Goal: Information Seeking & Learning: Learn about a topic

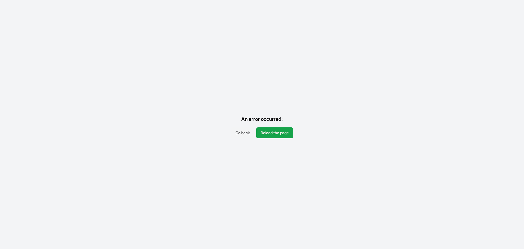
click at [242, 135] on button "Go back" at bounding box center [242, 132] width 23 height 11
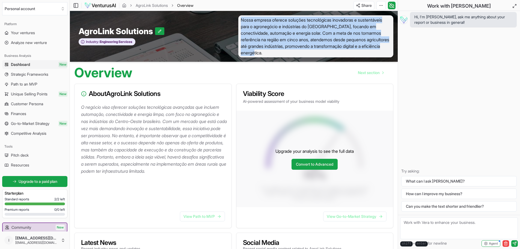
drag, startPoint x: 286, startPoint y: 48, endPoint x: 240, endPoint y: 20, distance: 53.8
click at [240, 20] on span "Nossa empresa oferece soluções tecnológicas inovadoras e sustentáveis para o ag…" at bounding box center [315, 36] width 155 height 42
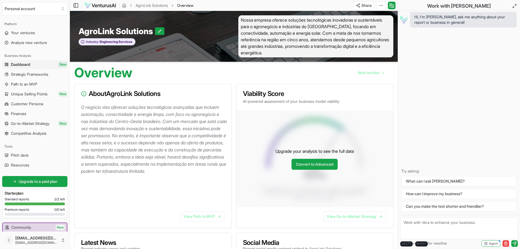
click at [213, 34] on div "AgroLink Solutions" at bounding box center [152, 31] width 146 height 10
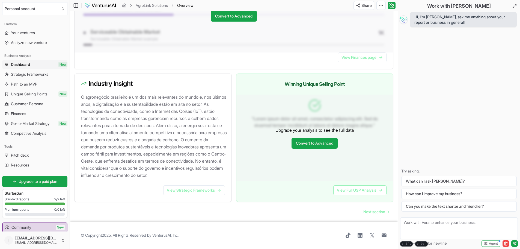
scroll to position [498, 0]
click at [42, 75] on span "Strategic Frameworks" at bounding box center [29, 73] width 37 height 5
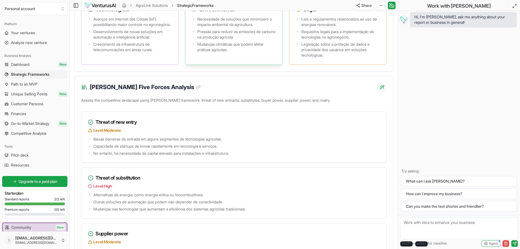
scroll to position [627, 0]
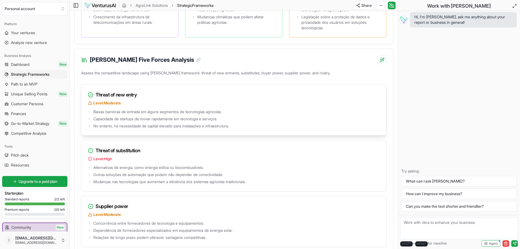
drag, startPoint x: 145, startPoint y: 102, endPoint x: 108, endPoint y: 93, distance: 38.7
click at [112, 92] on div "Threat of new entry Level: Moderate" at bounding box center [233, 95] width 305 height 23
drag, startPoint x: 94, startPoint y: 98, endPoint x: 139, endPoint y: 102, distance: 44.9
click at [139, 98] on h3 "Threat of new entry" at bounding box center [234, 95] width 292 height 8
copy h3 "Threat of new entry"
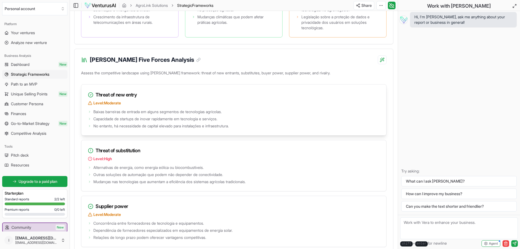
click at [89, 113] on icon at bounding box center [89, 111] width 3 height 3
click at [89, 112] on icon at bounding box center [89, 112] width 1 height 2
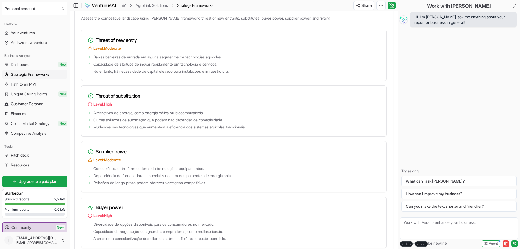
scroll to position [709, 0]
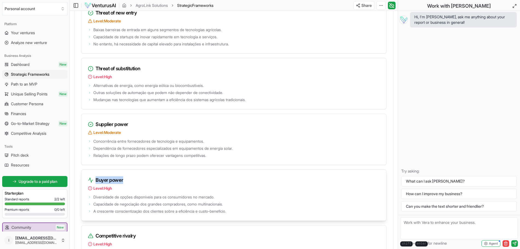
drag, startPoint x: 94, startPoint y: 185, endPoint x: 123, endPoint y: 184, distance: 29.0
click at [123, 184] on h3 "Buyer power" at bounding box center [234, 180] width 292 height 8
copy h3 "Buyer power"
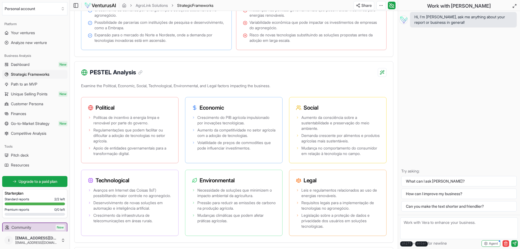
scroll to position [382, 0]
